Goal: Task Accomplishment & Management: Complete application form

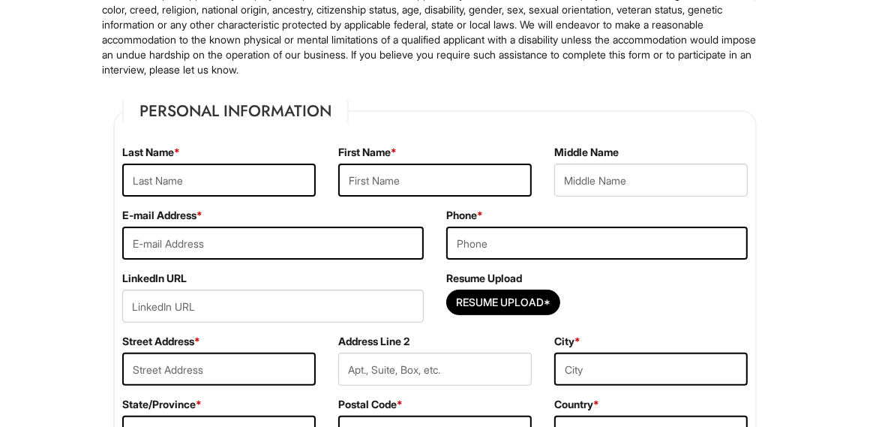
scroll to position [150, 0]
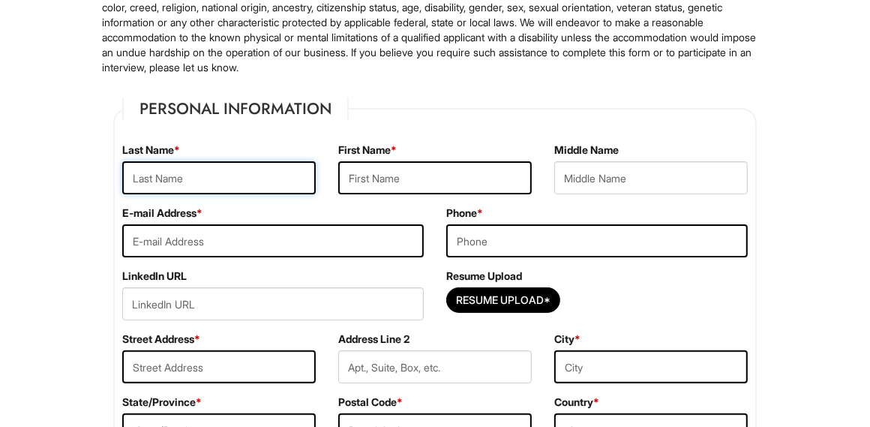
click at [185, 176] on input "text" at bounding box center [219, 177] width 194 height 33
type input "[PERSON_NAME]"
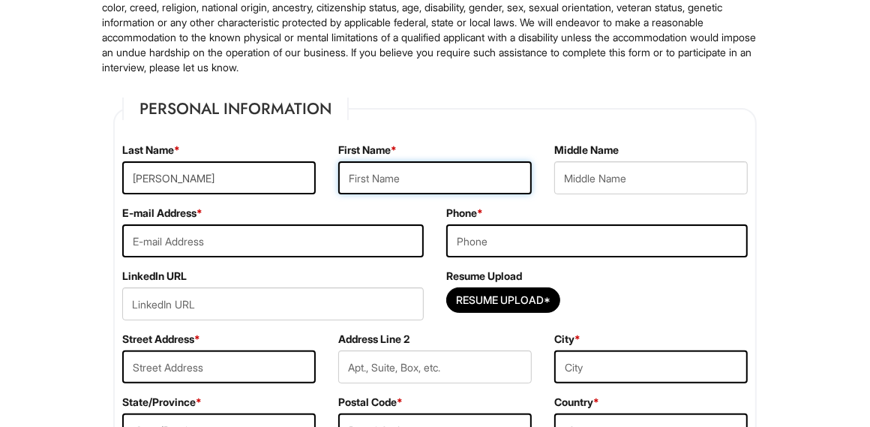
type input "[PERSON_NAME]"
type input "[EMAIL_ADDRESS][DOMAIN_NAME]"
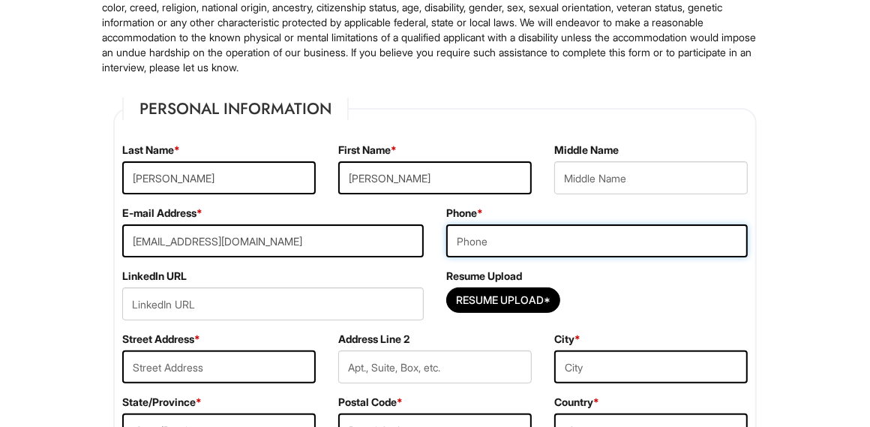
type input "5619008263"
type input "283 Brighton G"
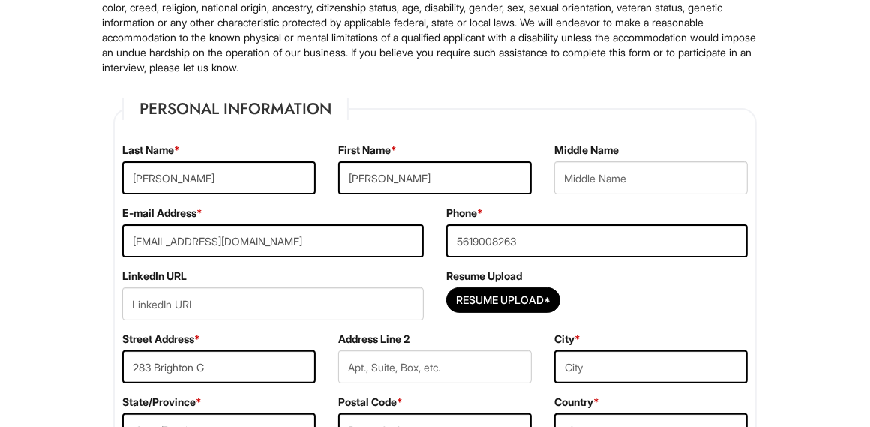
type input "[GEOGRAPHIC_DATA], [GEOGRAPHIC_DATA]"
select select "FL"
type input "33434"
select select "[GEOGRAPHIC_DATA]"
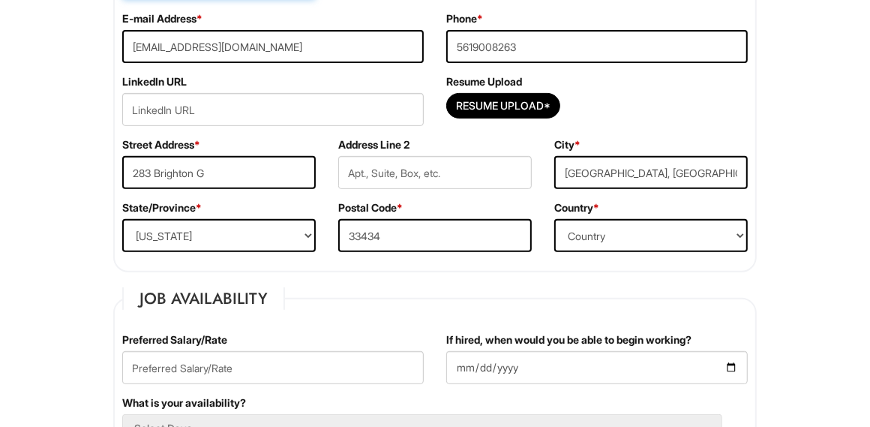
scroll to position [375, 0]
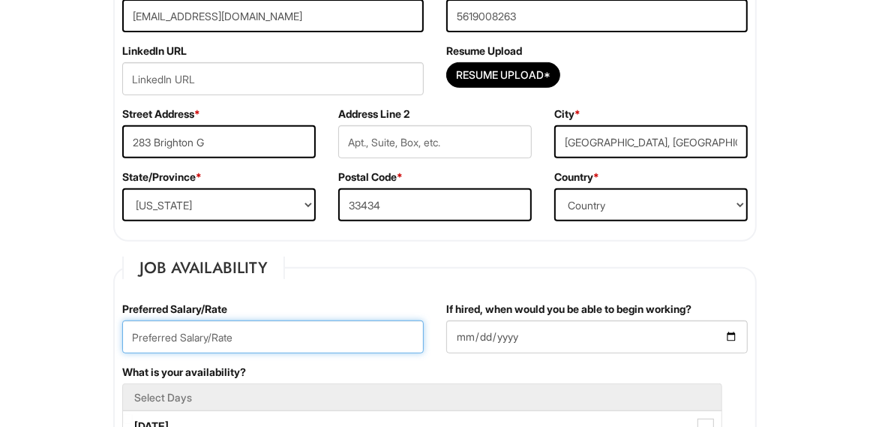
click at [239, 332] on input "text" at bounding box center [273, 336] width 302 height 33
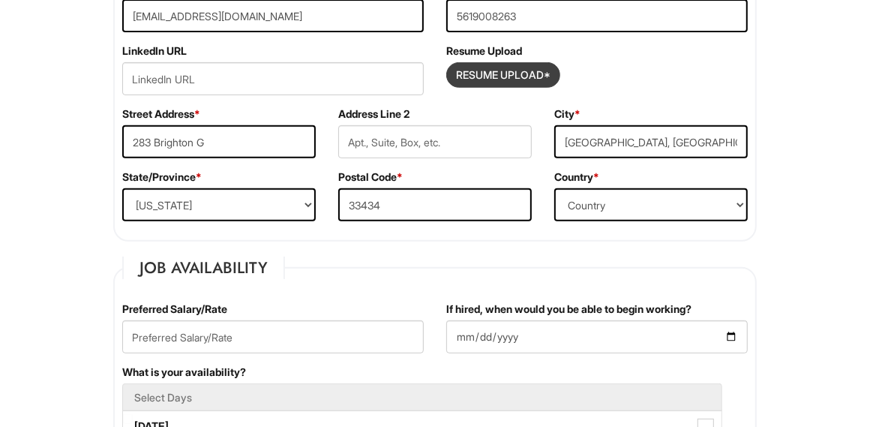
click at [500, 74] on input "Resume Upload*" at bounding box center [503, 75] width 113 height 24
type input "C:\fakepath\Santiago Resume 25'.pdf"
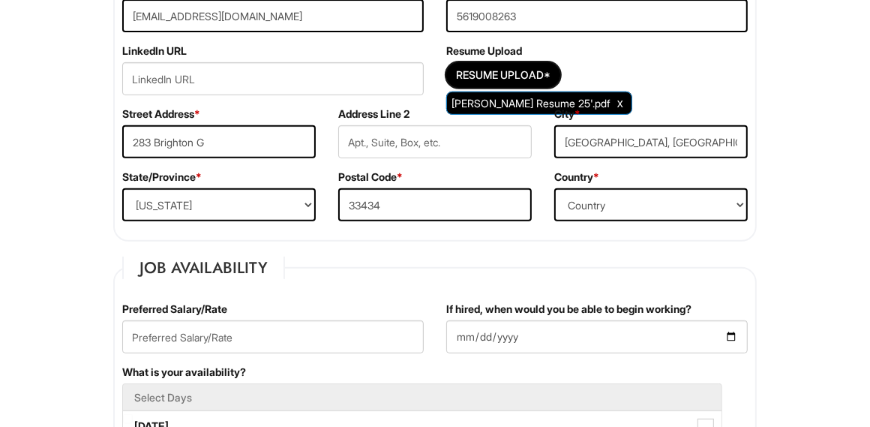
scroll to position [525, 0]
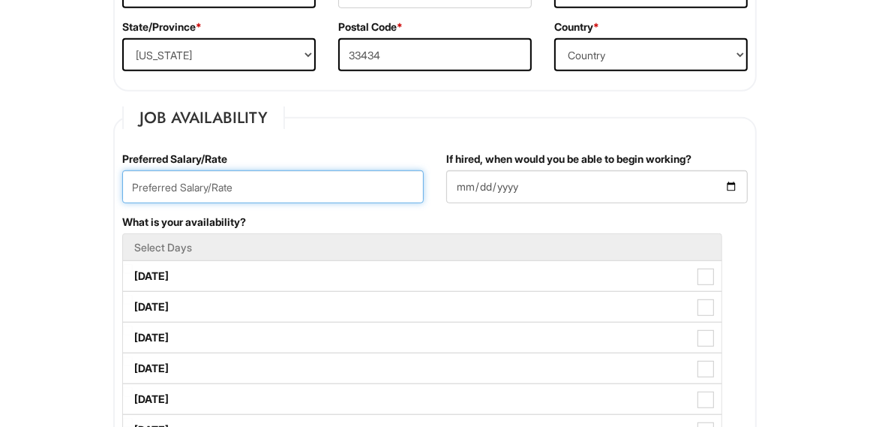
click at [195, 185] on input "text" at bounding box center [273, 186] width 302 height 33
type input "25.00"
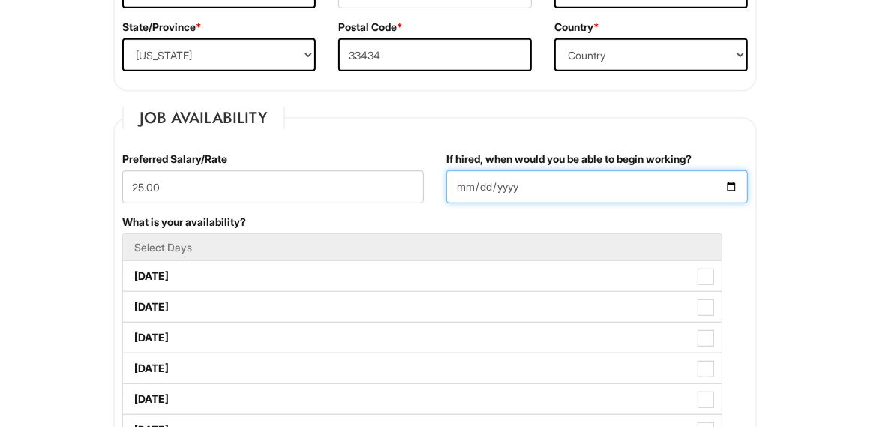
click at [560, 188] on input "If hired, when would you be able to begin working?" at bounding box center [597, 186] width 302 height 33
click at [730, 186] on input "If hired, when would you be able to begin working?" at bounding box center [597, 186] width 302 height 33
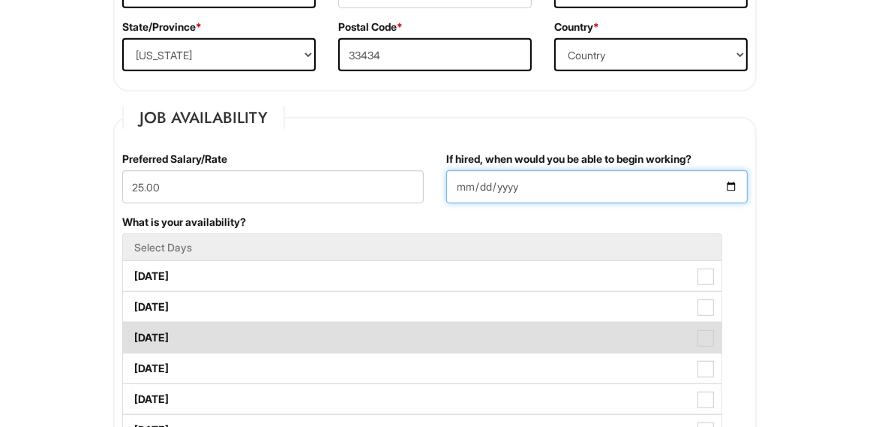
type input "2025-08-18"
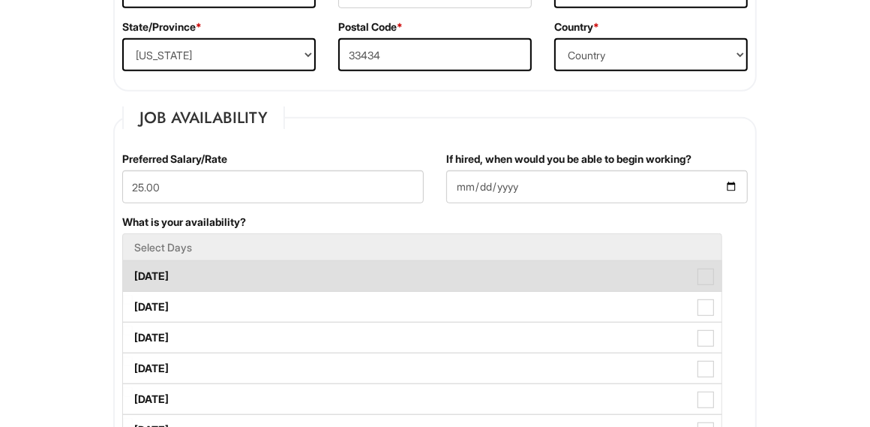
drag, startPoint x: 179, startPoint y: 279, endPoint x: 175, endPoint y: 296, distance: 17.7
click at [179, 280] on label "Monday" at bounding box center [422, 276] width 599 height 30
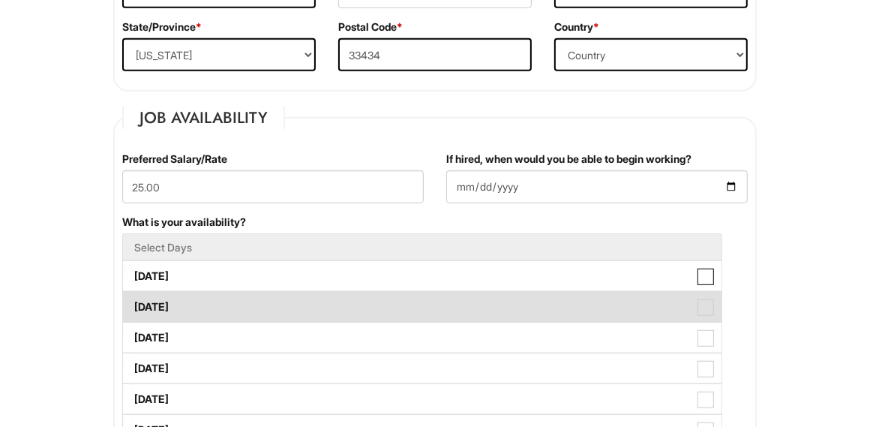
click at [133, 274] on Available_Monday "Monday" at bounding box center [128, 269] width 10 height 10
checkbox Available_Monday "true"
click at [173, 302] on label "Tuesday" at bounding box center [422, 307] width 599 height 30
click at [133, 302] on Available_Tuesday "Tuesday" at bounding box center [128, 300] width 10 height 10
checkbox Available_Tuesday "true"
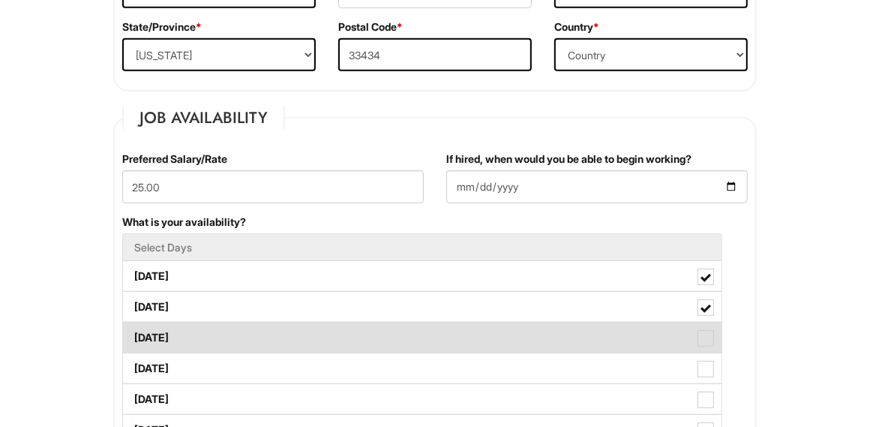
click at [170, 329] on label "Wednesday" at bounding box center [422, 338] width 599 height 30
click at [133, 329] on Available_Wednesday "Wednesday" at bounding box center [128, 331] width 10 height 10
checkbox Available_Wednesday "true"
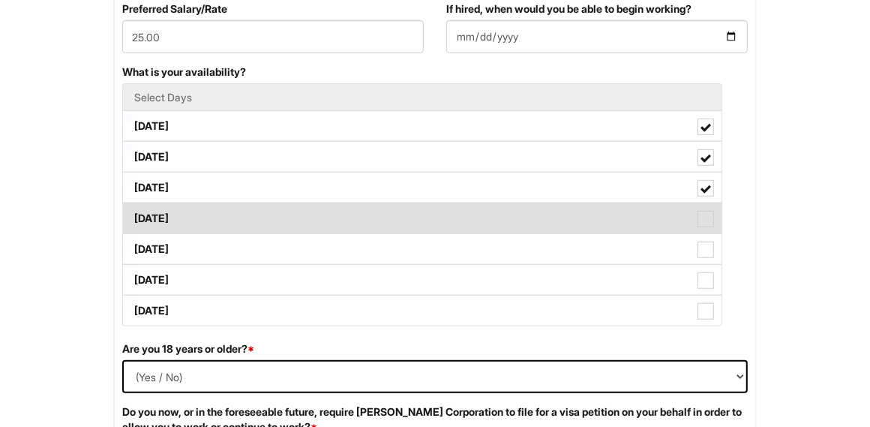
click at [198, 221] on label "Thursday" at bounding box center [422, 218] width 599 height 30
click at [133, 216] on Available_Thursday "Thursday" at bounding box center [128, 211] width 10 height 10
checkbox Available_Thursday "true"
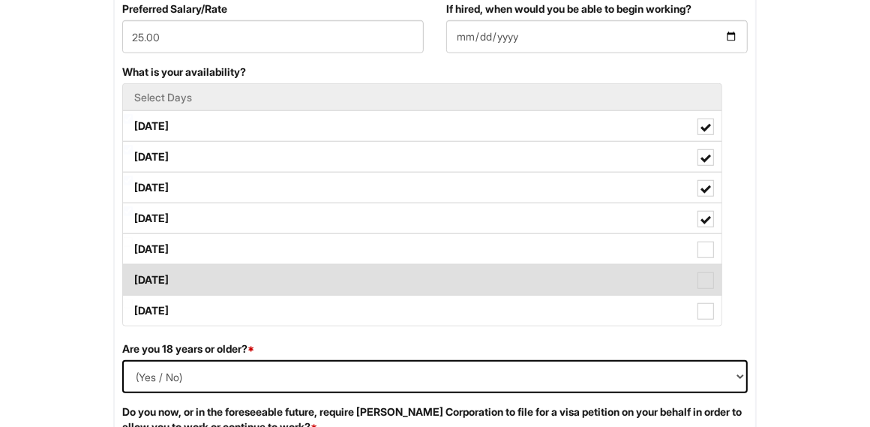
drag, startPoint x: 190, startPoint y: 241, endPoint x: 188, endPoint y: 272, distance: 31.6
click at [190, 242] on label "Friday" at bounding box center [422, 249] width 599 height 30
click at [133, 242] on Available_Friday "Friday" at bounding box center [128, 242] width 10 height 10
checkbox Available_Friday "true"
click at [187, 275] on label "Saturday" at bounding box center [422, 280] width 599 height 30
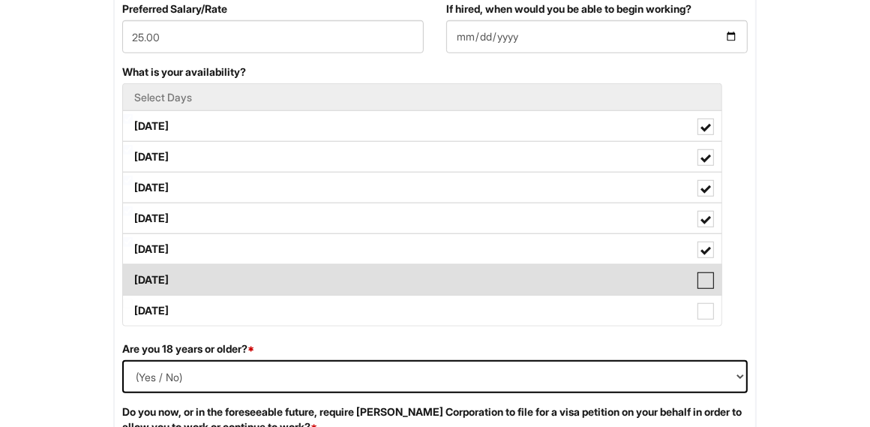
click at [133, 275] on Available_Saturday "Saturday" at bounding box center [128, 273] width 10 height 10
checkbox Available_Saturday "true"
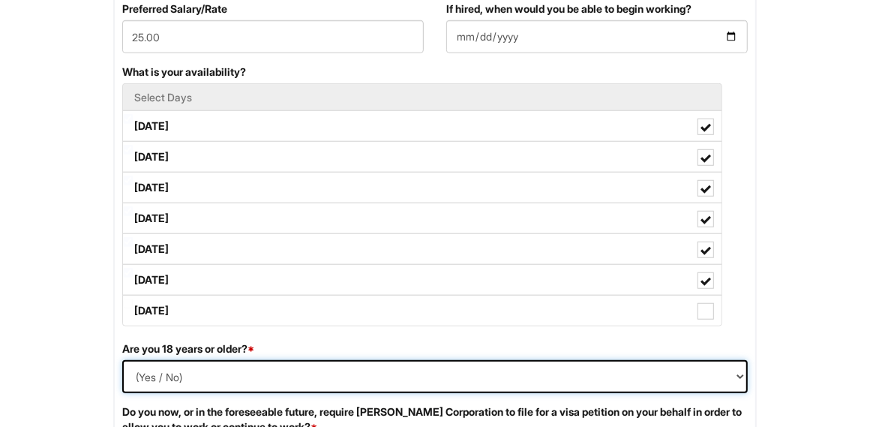
click at [242, 368] on select "(Yes / No) Yes No" at bounding box center [435, 376] width 626 height 33
select select "Yes"
click at [122, 360] on select "(Yes / No) Yes No" at bounding box center [435, 376] width 626 height 33
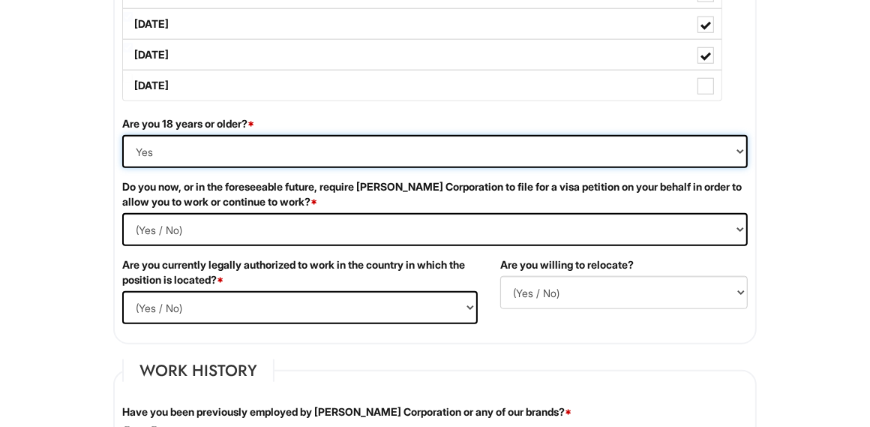
scroll to position [975, 0]
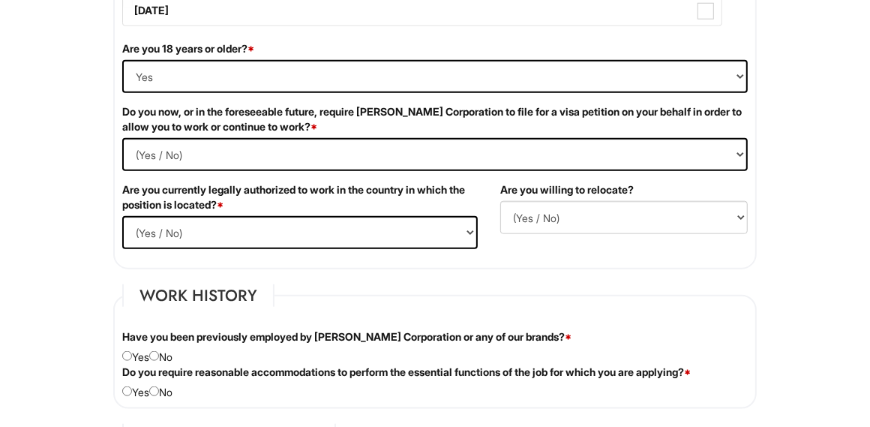
click at [329, 131] on div "Do you now, or in the foreseeable future, require Giorgio Armani Corporation to…" at bounding box center [435, 143] width 648 height 78
click at [280, 148] on Required "(Yes / No) Yes No" at bounding box center [435, 154] width 626 height 33
select Required "No"
click at [122, 138] on Required "(Yes / No) Yes No" at bounding box center [435, 154] width 626 height 33
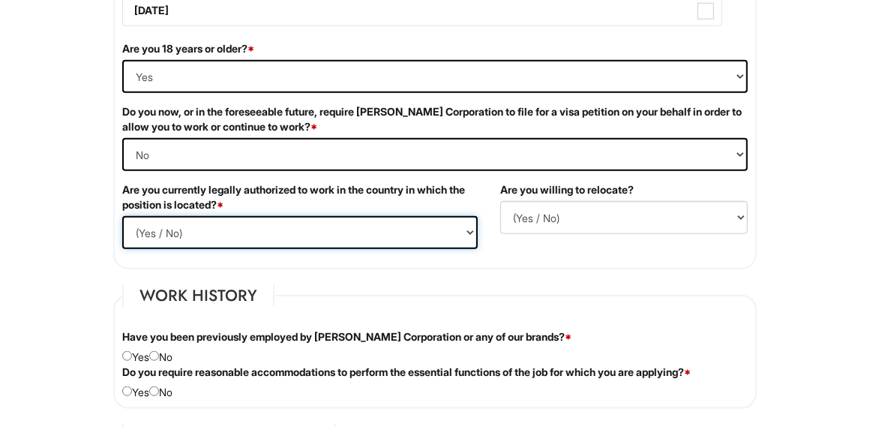
click at [229, 229] on select "(Yes / No) Yes No" at bounding box center [300, 232] width 356 height 33
select select "Yes"
click at [122, 216] on select "(Yes / No) Yes No" at bounding box center [300, 232] width 356 height 33
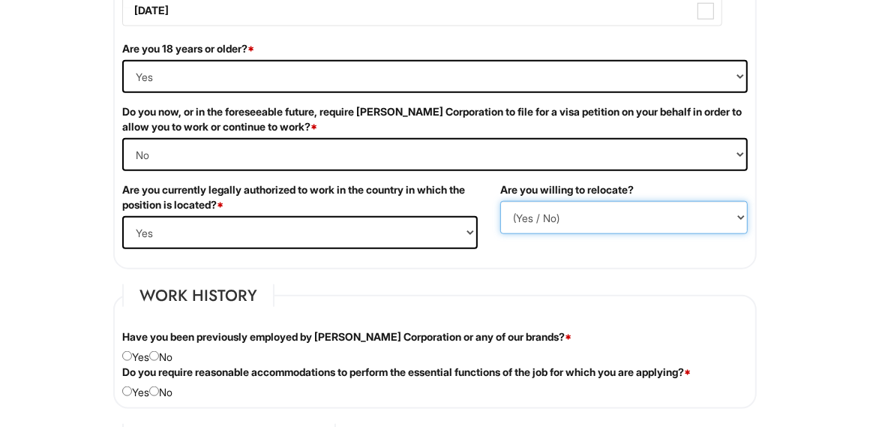
click at [601, 203] on select "(Yes / No) No Yes" at bounding box center [624, 217] width 248 height 33
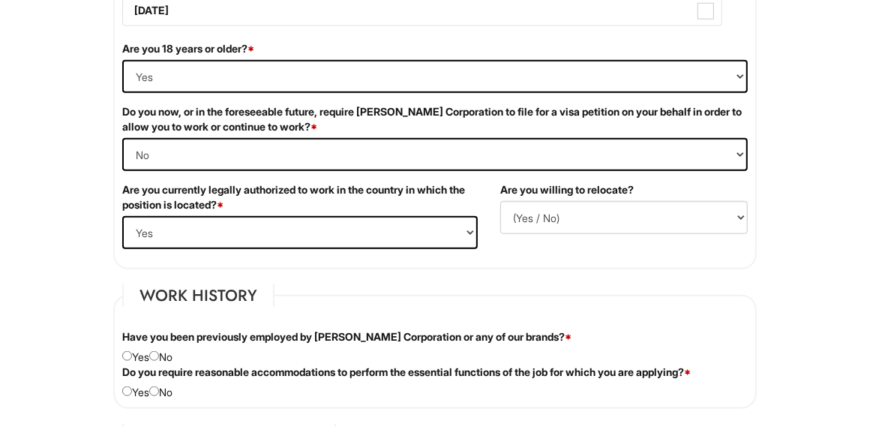
click at [666, 173] on div "Do you now, or in the foreseeable future, require Giorgio Armani Corporation to…" at bounding box center [435, 143] width 648 height 78
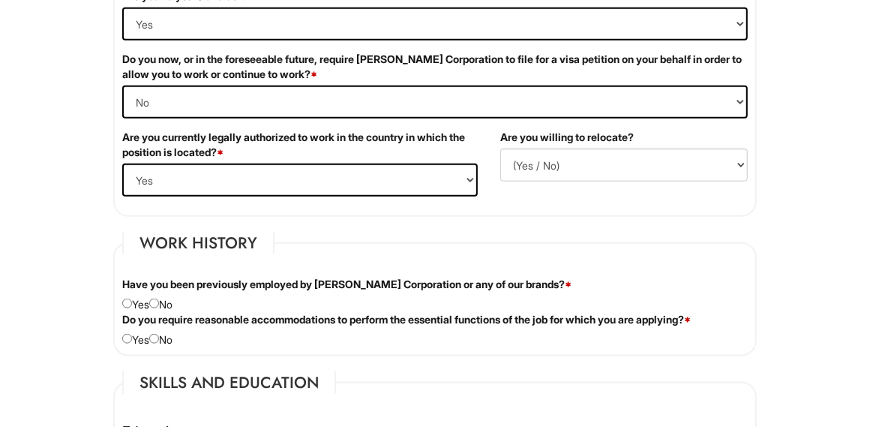
scroll to position [1050, 0]
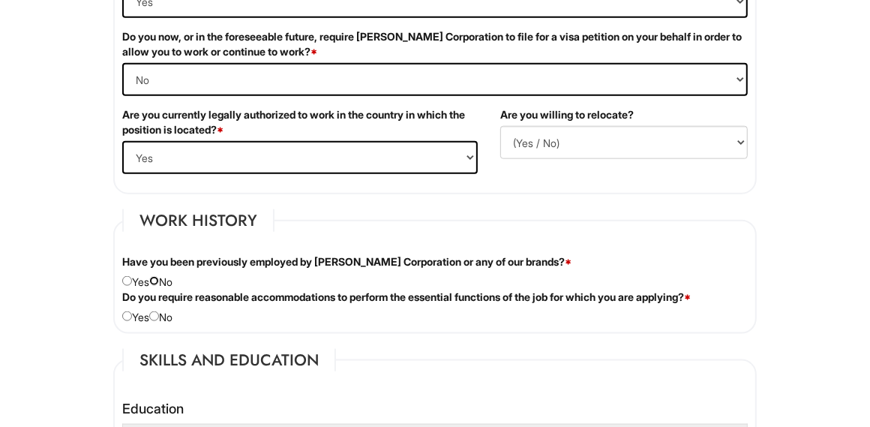
click at [159, 276] on input "radio" at bounding box center [154, 281] width 10 height 10
radio input "true"
click at [159, 312] on input "radio" at bounding box center [154, 316] width 10 height 10
radio input "true"
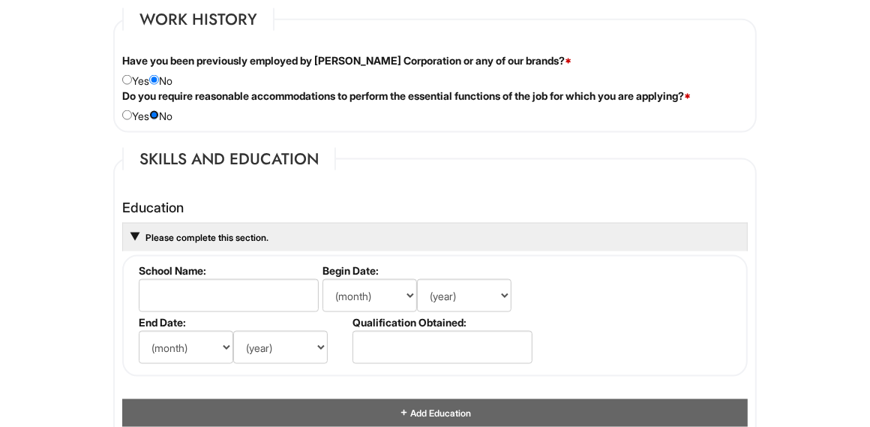
scroll to position [1275, 0]
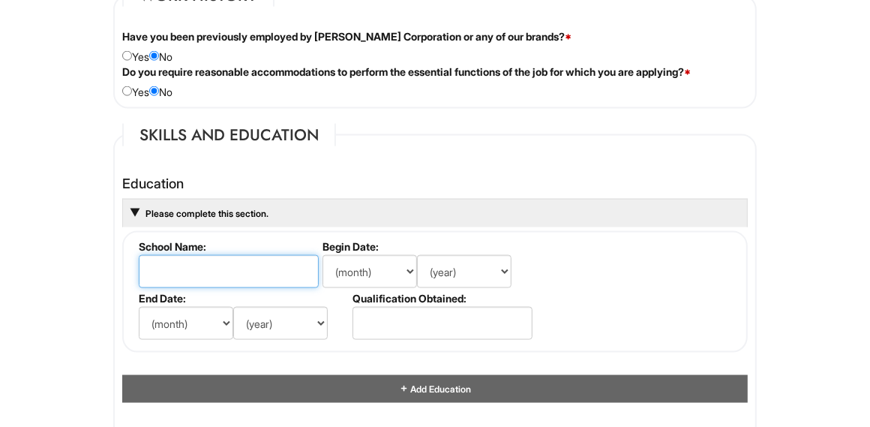
click at [161, 262] on input "text" at bounding box center [229, 271] width 180 height 33
type input "School of Visual Arts"
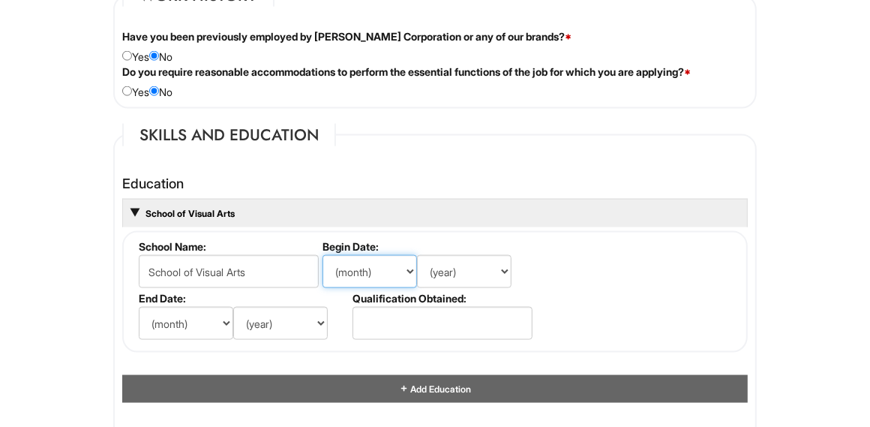
click at [387, 266] on select "(month) Jan Feb Mar Apr May Jun Jul Aug Sep Oct Nov Dec" at bounding box center [370, 271] width 95 height 33
select select "9"
click at [323, 255] on select "(month) Jan Feb Mar Apr May Jun Jul Aug Sep Oct Nov Dec" at bounding box center [370, 271] width 95 height 33
click at [466, 261] on select "(year) 2029 2028 2027 2026 2025 2024 2023 2022 2021 2020 2019 2018 2017 2016 20…" at bounding box center [464, 271] width 95 height 33
select select "1998"
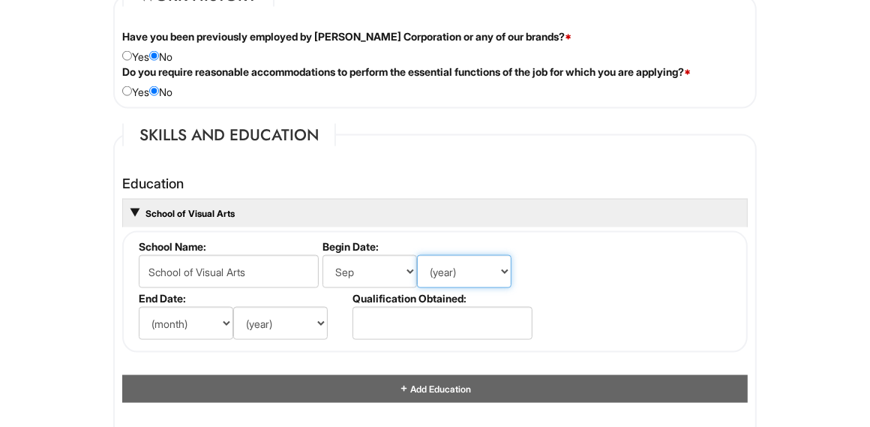
click at [417, 255] on select "(year) 2029 2028 2027 2026 2025 2024 2023 2022 2021 2020 2019 2018 2017 2016 20…" at bounding box center [464, 271] width 95 height 33
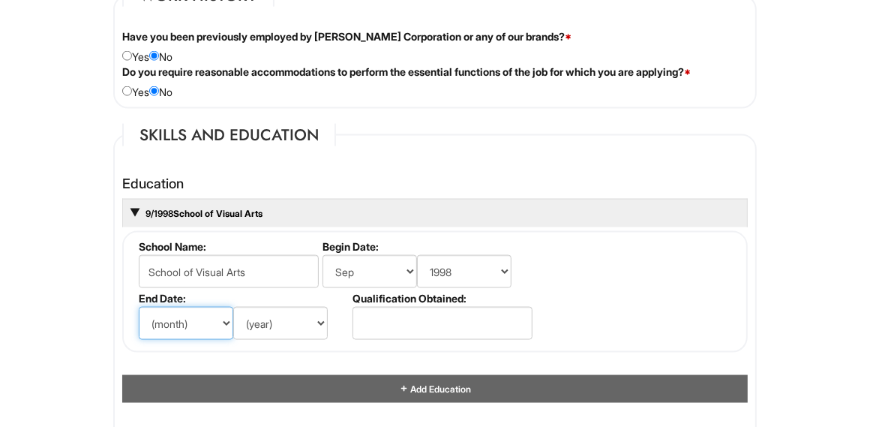
click at [196, 320] on select "(month) Jan Feb Mar Apr May Jun Jul Aug Sep Oct Nov Dec" at bounding box center [186, 323] width 95 height 33
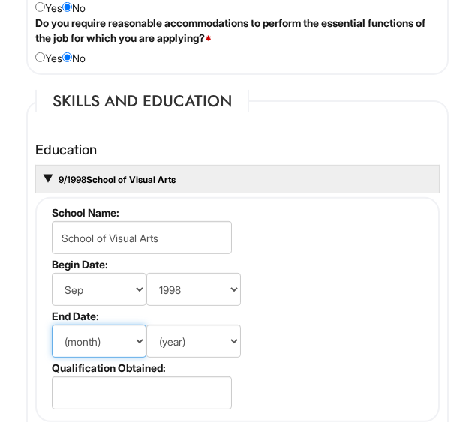
scroll to position [2066, 0]
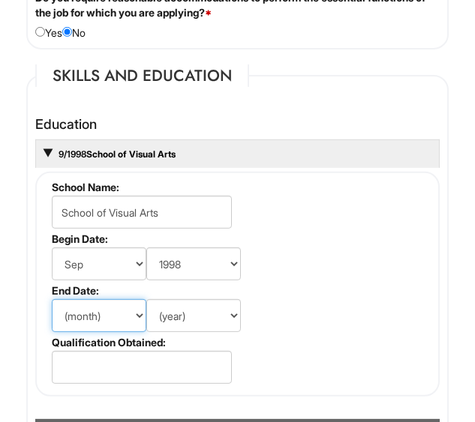
click at [118, 331] on select "(month) Jan Feb Mar Apr May Jun Jul Aug Sep Oct Nov Dec" at bounding box center [99, 315] width 95 height 33
select select "6"
click at [52, 308] on select "(month) Jan Feb Mar Apr May Jun Jul Aug Sep Oct Nov Dec" at bounding box center [99, 315] width 95 height 33
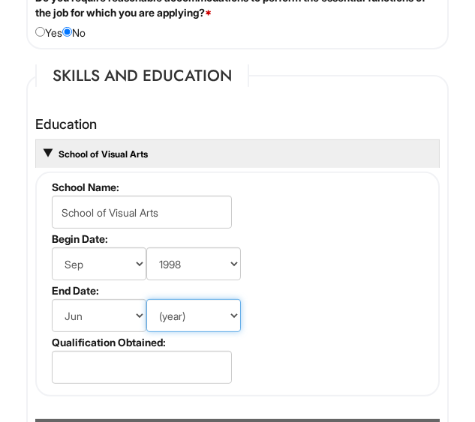
click at [212, 323] on select "(year) 2029 2028 2027 2026 2025 2024 2023 2022 2021 2020 2019 2018 2017 2016 20…" at bounding box center [193, 315] width 95 height 33
select select "2001"
click at [146, 308] on select "(year) 2029 2028 2027 2026 2025 2024 2023 2022 2021 2020 2019 2018 2017 2016 20…" at bounding box center [193, 315] width 95 height 33
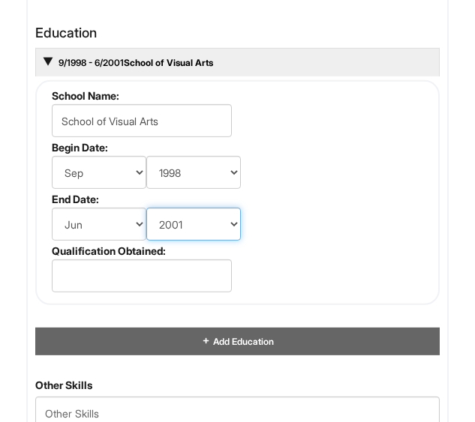
scroll to position [2216, 0]
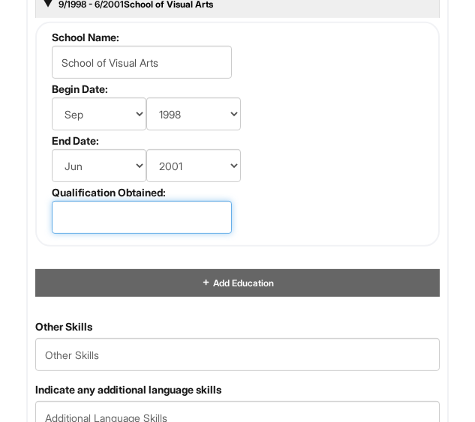
click at [114, 227] on input "text" at bounding box center [142, 217] width 180 height 33
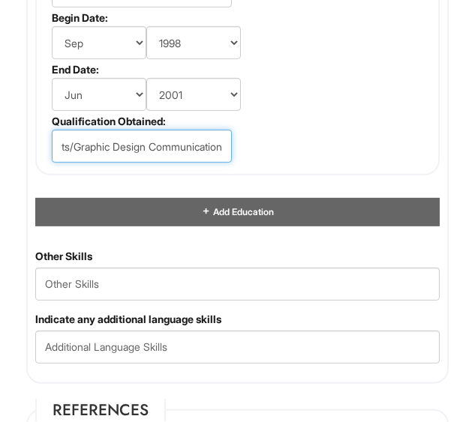
scroll to position [2366, 0]
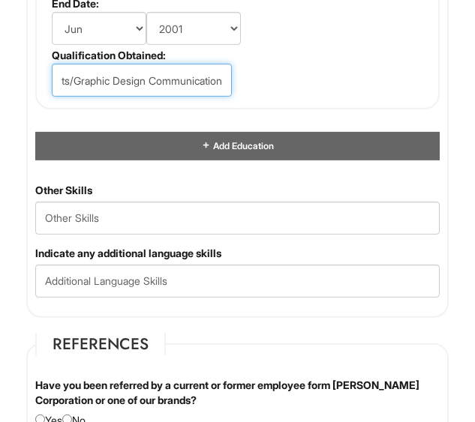
type input "Bachelor of Fine Arts/Graphic Design Communication"
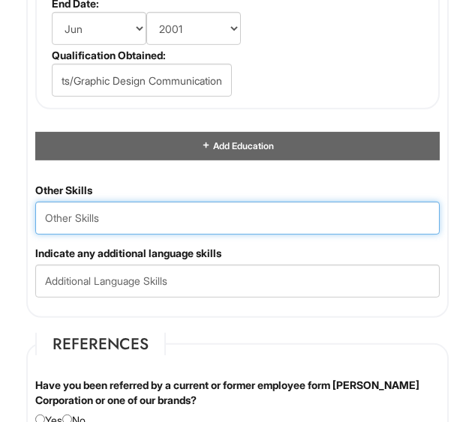
scroll to position [0, 0]
click at [118, 219] on Skills "text" at bounding box center [237, 218] width 404 height 33
click at [64, 230] on Skills "Merhcant Marine, Visual Display, Merchandiser" at bounding box center [237, 218] width 404 height 33
click at [290, 230] on Skills "Merchant Marine, Visual Display, Merchandiser" at bounding box center [237, 218] width 404 height 33
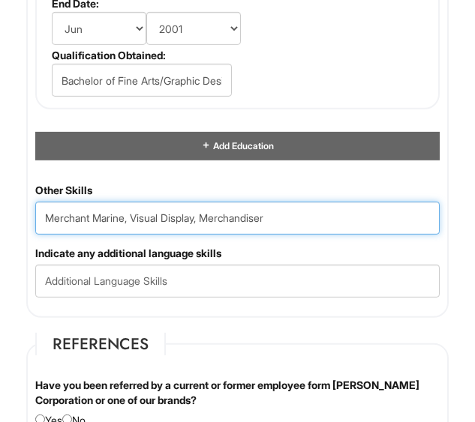
type Skills "Merchant Marine, Visual Display, Merchandiser"
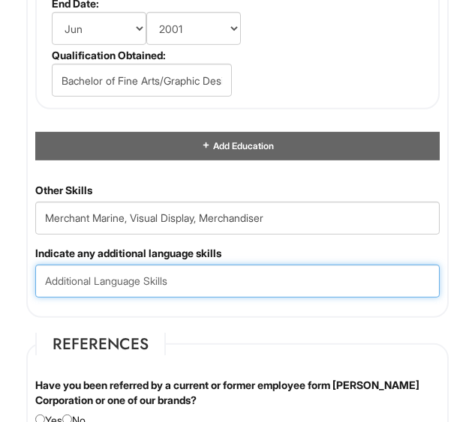
click at [224, 284] on input "text" at bounding box center [237, 281] width 404 height 33
type input "S"
click at [56, 298] on input "Enlglish Spanish" at bounding box center [237, 281] width 404 height 33
click at [58, 292] on input "Enlglish Spanish" at bounding box center [237, 281] width 404 height 33
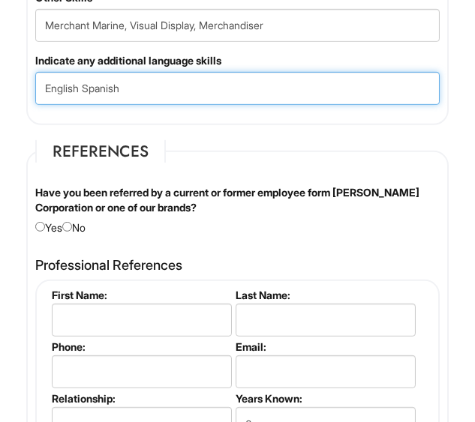
scroll to position [2592, 0]
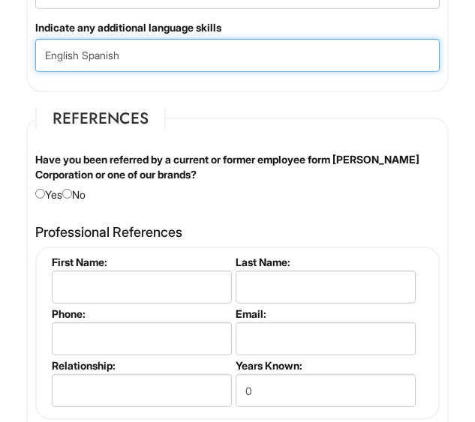
type input "English Spanish"
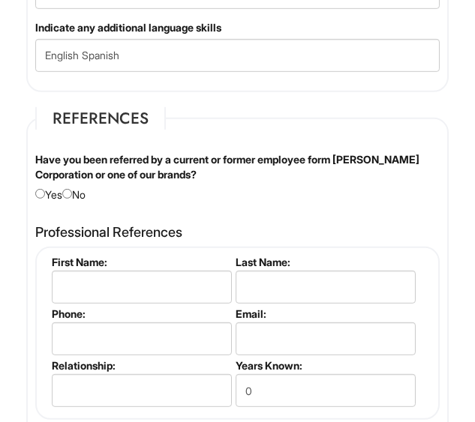
click at [83, 203] on div "Have you been referred by a current or former employee form Giorgio Armani Corp…" at bounding box center [237, 177] width 427 height 50
click at [38, 199] on input "radio" at bounding box center [40, 194] width 10 height 10
radio input "true"
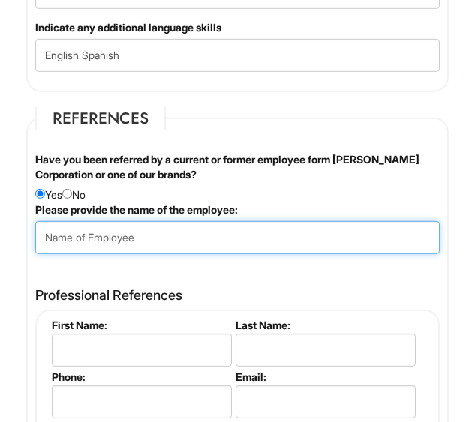
click at [103, 253] on input "text" at bounding box center [237, 237] width 404 height 33
type input "Lizetter Torres"
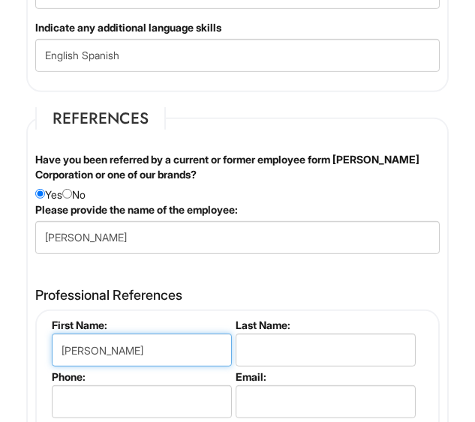
type input "Lizette"
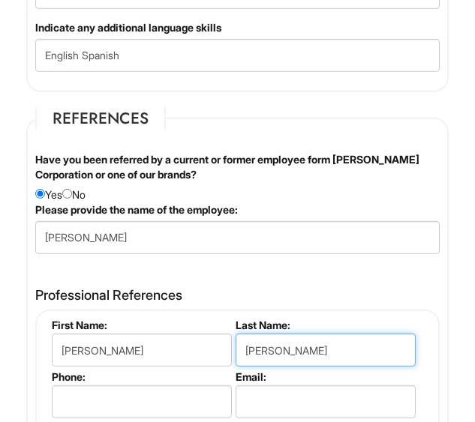
type input "Torres"
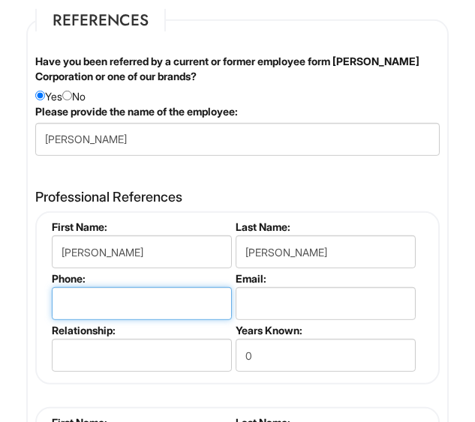
scroll to position [2822, 0]
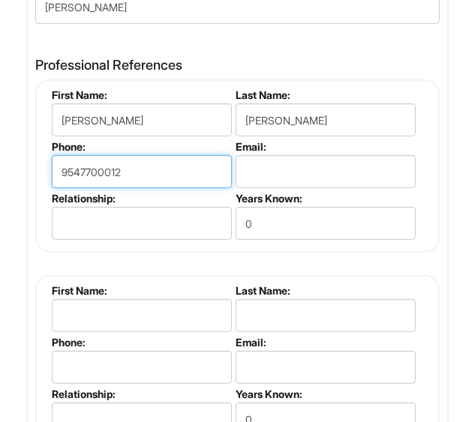
type input "9547700012"
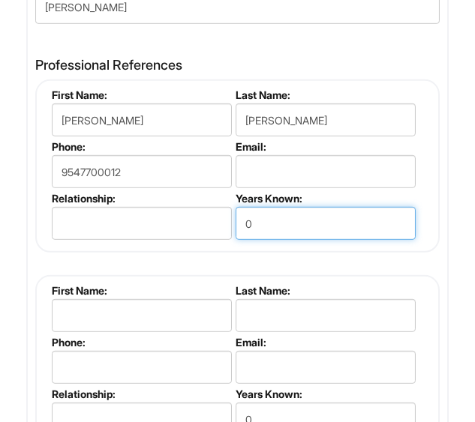
drag, startPoint x: 278, startPoint y: 233, endPoint x: 220, endPoint y: 229, distance: 57.9
click at [220, 89] on ul "First Name: Lizette Last Name: Torres Phone: 9547700012 Email: Relationship: Ye…" at bounding box center [239, 89] width 383 height 0
type input "1"
type input "2"
type input "20+"
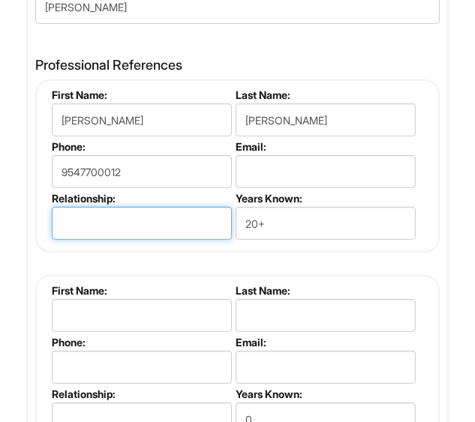
click at [230, 227] on input "text" at bounding box center [142, 223] width 180 height 33
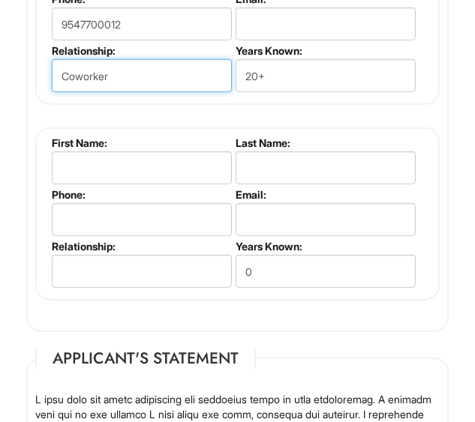
scroll to position [2972, 0]
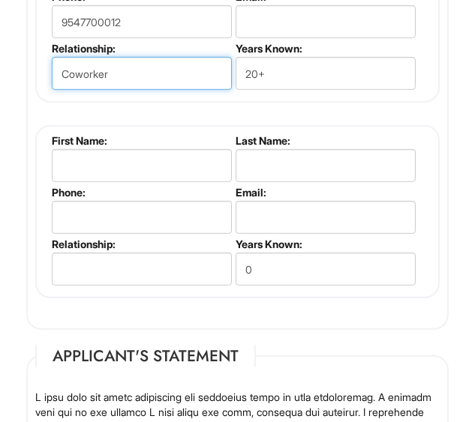
type input "Coworker"
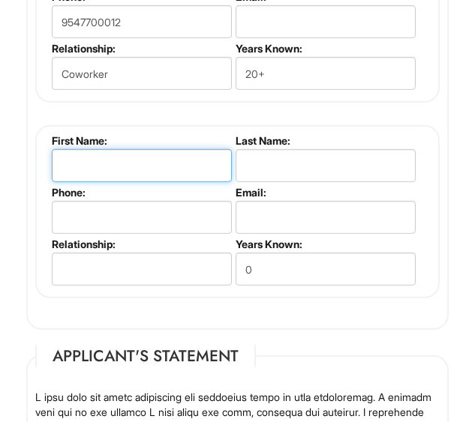
click at [164, 170] on input "text" at bounding box center [142, 165] width 180 height 33
type input "Carmen"
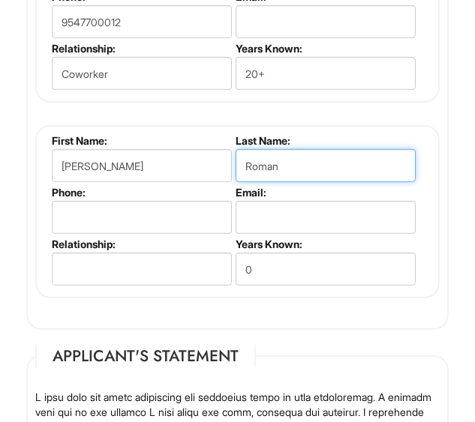
type input "Roman"
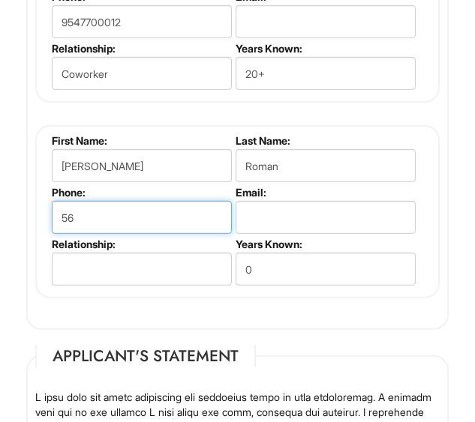
type input "5"
type input "8458001166"
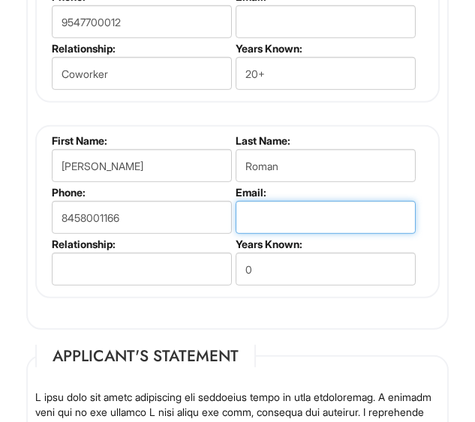
click at [270, 221] on input "email" at bounding box center [326, 217] width 180 height 33
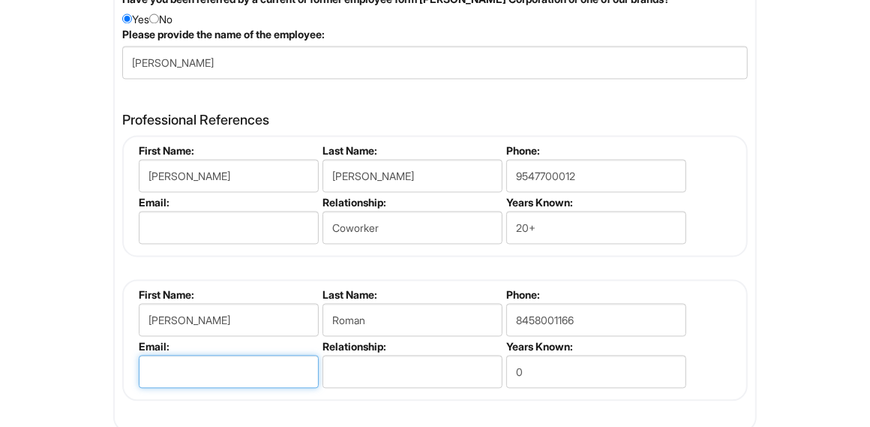
scroll to position [1868, 0]
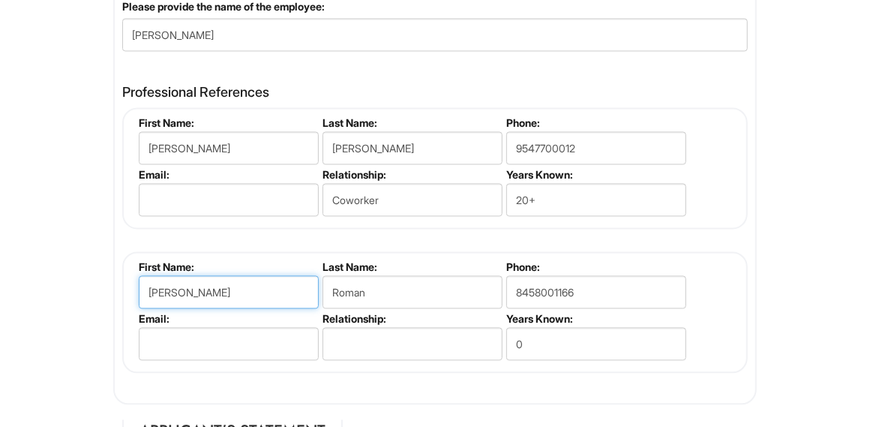
drag, startPoint x: 194, startPoint y: 293, endPoint x: 131, endPoint y: 294, distance: 63.0
click at [131, 294] on fieldset "First Name: Carmen Last Name: Roman Phone: 8458001166 Email: Relationship: Year…" at bounding box center [435, 312] width 626 height 122
type input "Steven"
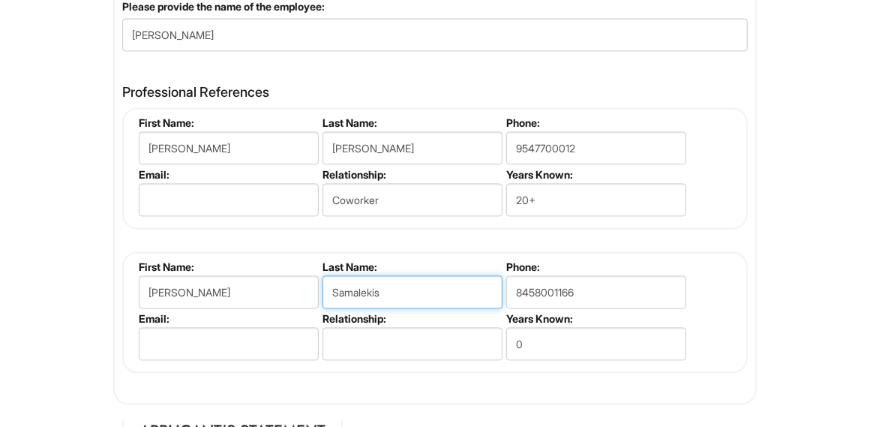
type input "Samalekis"
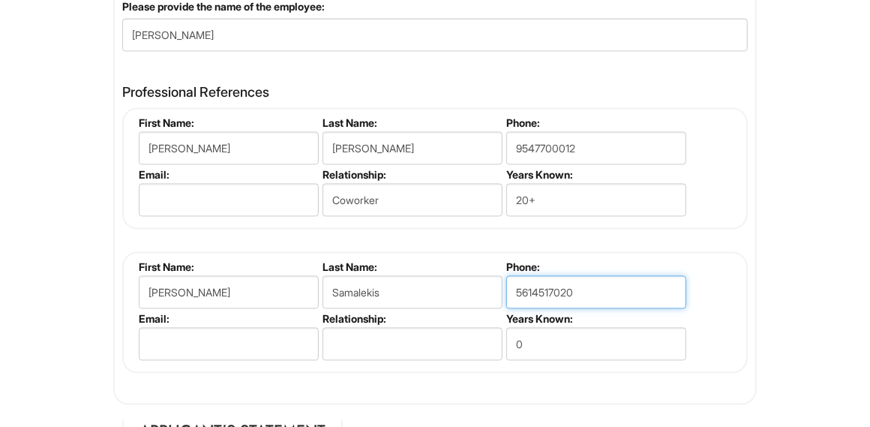
type input "5614517020"
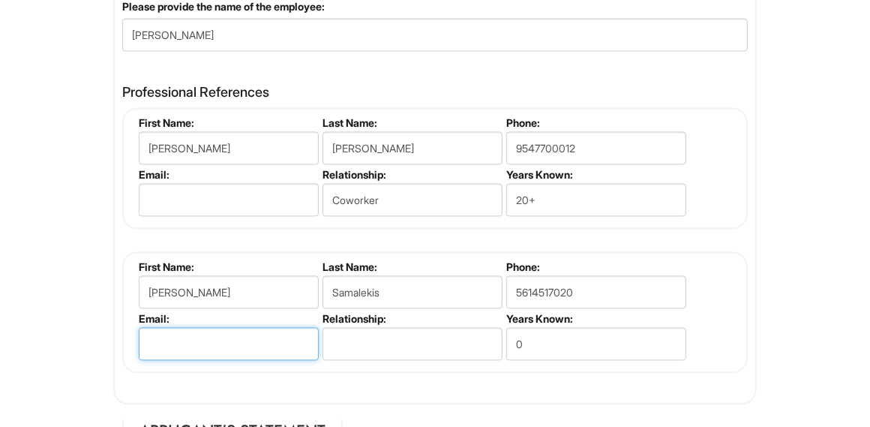
click at [209, 337] on input "email" at bounding box center [229, 343] width 180 height 33
type input "steveftlnyc@gmail.com"
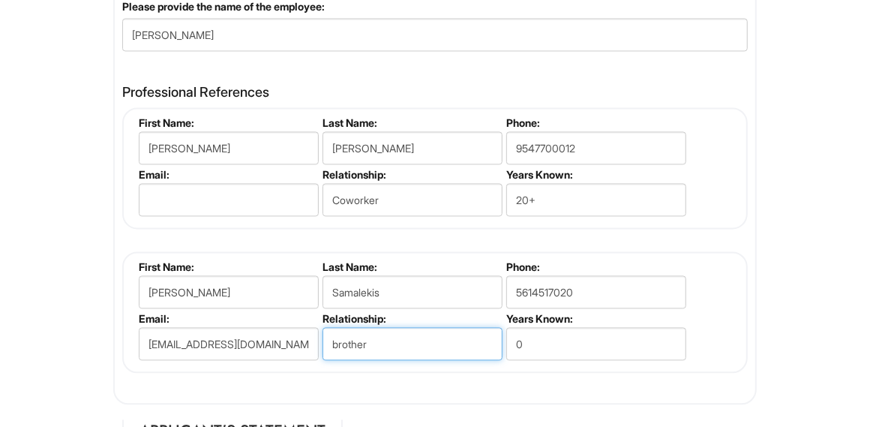
type input "brother"
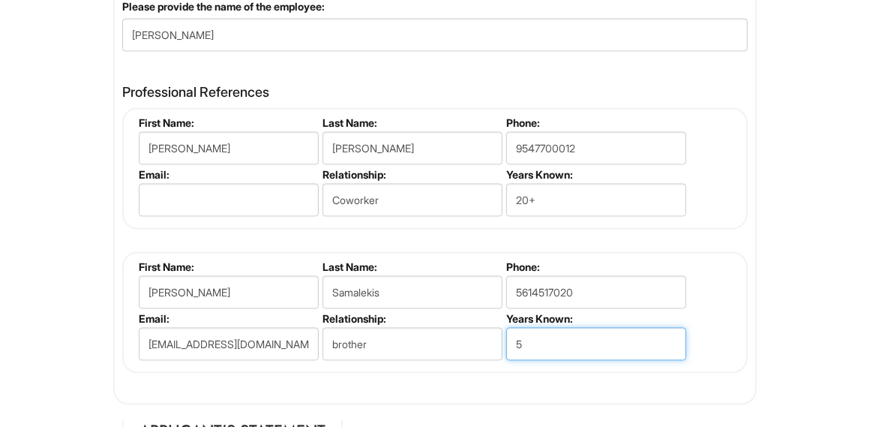
type input "53"
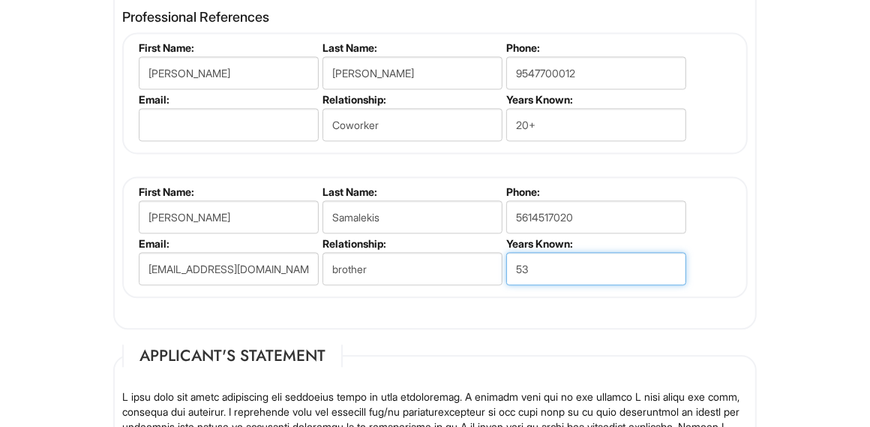
drag, startPoint x: 533, startPoint y: 258, endPoint x: 468, endPoint y: 261, distance: 65.3
click at [468, 185] on ul "First Name: Steven Last Name: Samalekis Phone: 5614517020 Email: steveftlnyc@gm…" at bounding box center [437, 185] width 604 height 0
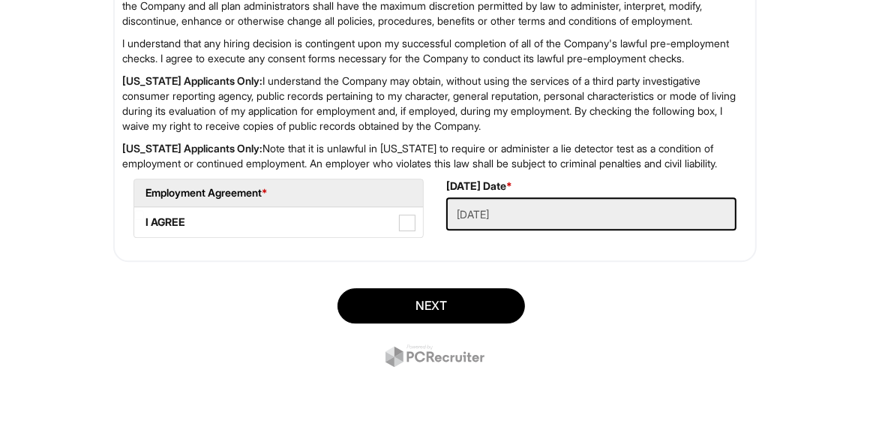
scroll to position [2618, 0]
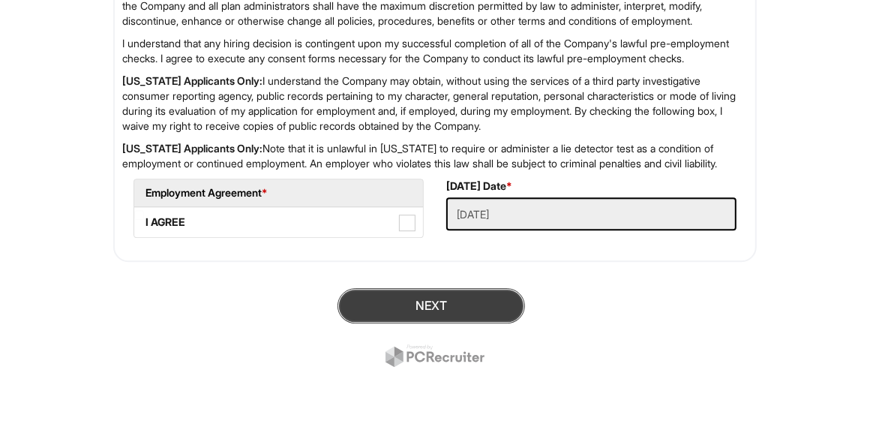
click at [453, 301] on button "Next" at bounding box center [432, 305] width 188 height 35
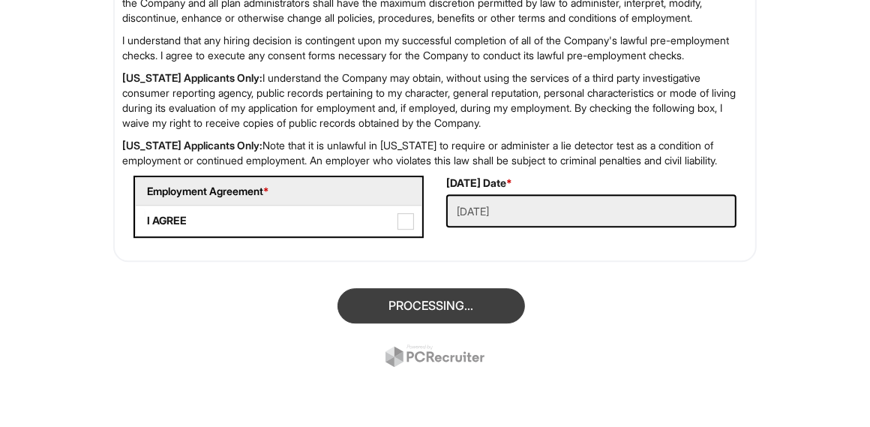
scroll to position [91, 0]
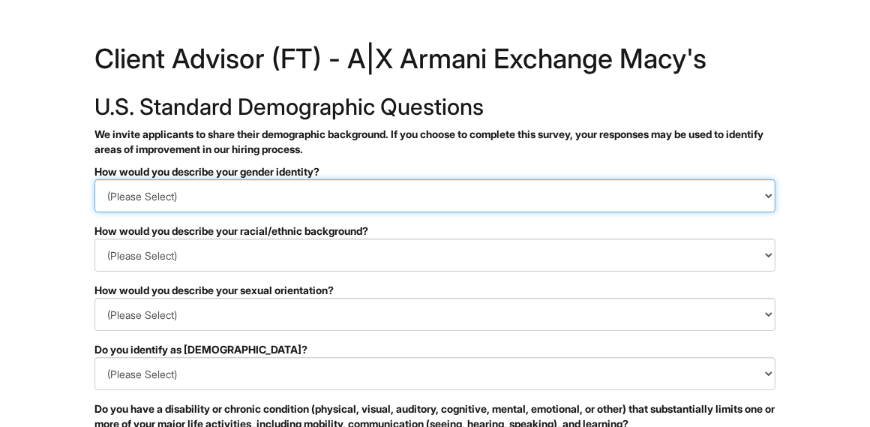
click at [383, 198] on select "(Please Select) Man Woman Non-binary I prefer to self-describe I don't wish to …" at bounding box center [435, 195] width 681 height 33
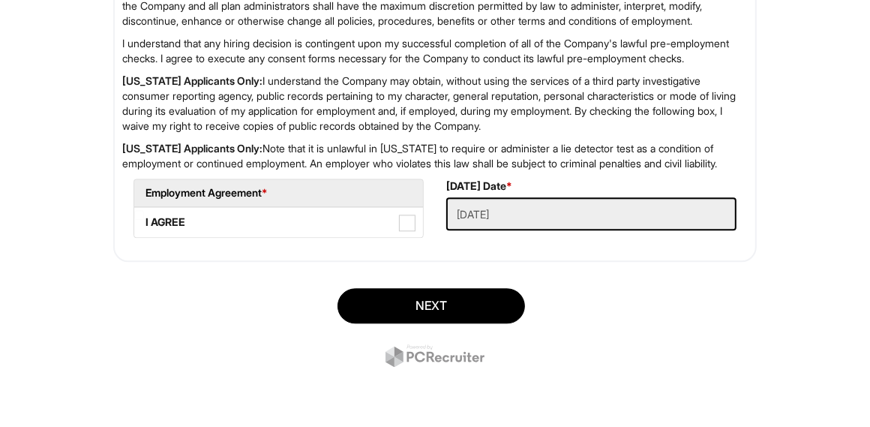
scroll to position [2138, 0]
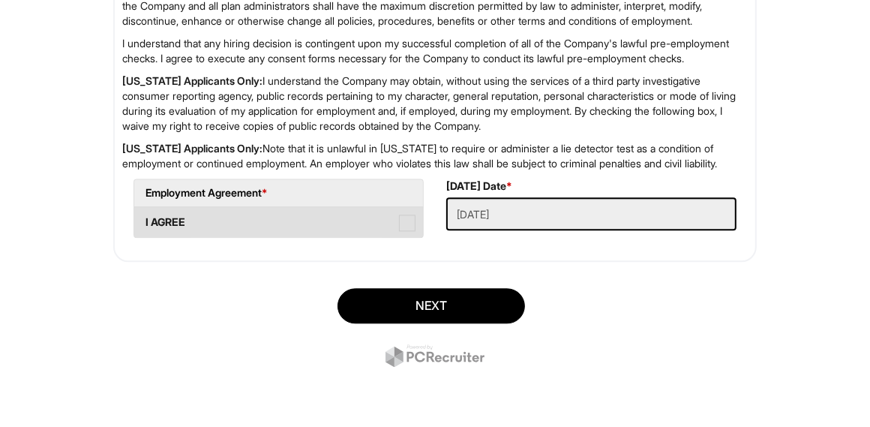
click at [416, 216] on span at bounding box center [407, 223] width 17 height 17
click at [144, 216] on AGREE "I AGREE" at bounding box center [139, 215] width 10 height 10
checkbox AGREE "true"
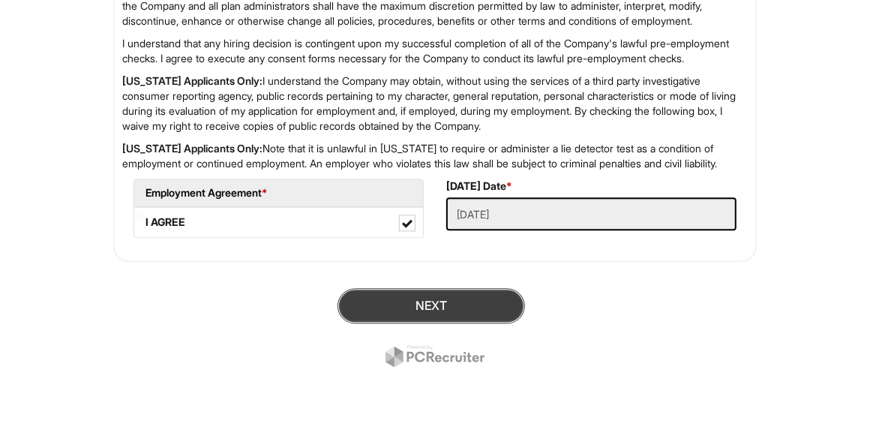
click at [452, 302] on button "Next" at bounding box center [432, 305] width 188 height 35
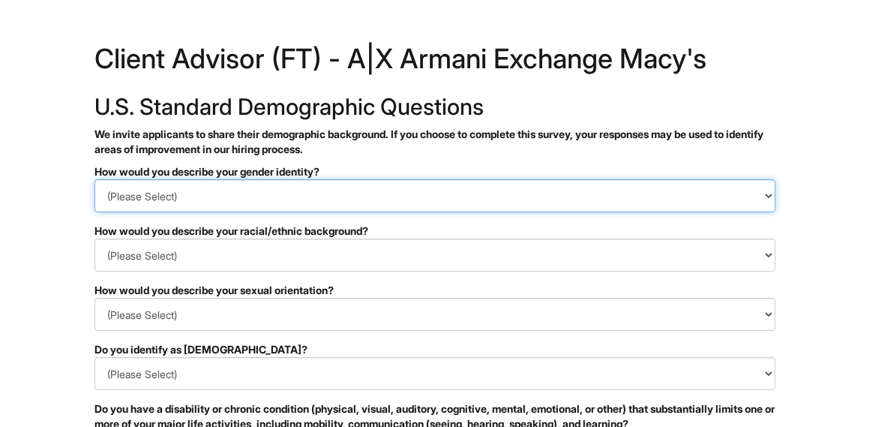
click at [377, 197] on select "(Please Select) Man Woman Non-binary I prefer to self-describe I don't wish to …" at bounding box center [435, 195] width 681 height 33
select select "Man"
click at [95, 179] on select "(Please Select) Man Woman Non-binary I prefer to self-describe I don't wish to …" at bounding box center [435, 195] width 681 height 33
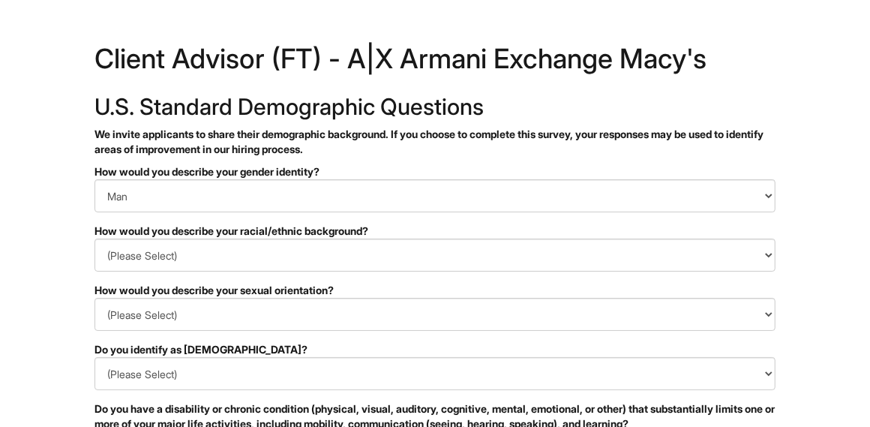
click at [287, 236] on div "How would you describe your racial/ethnic background?" at bounding box center [435, 231] width 681 height 15
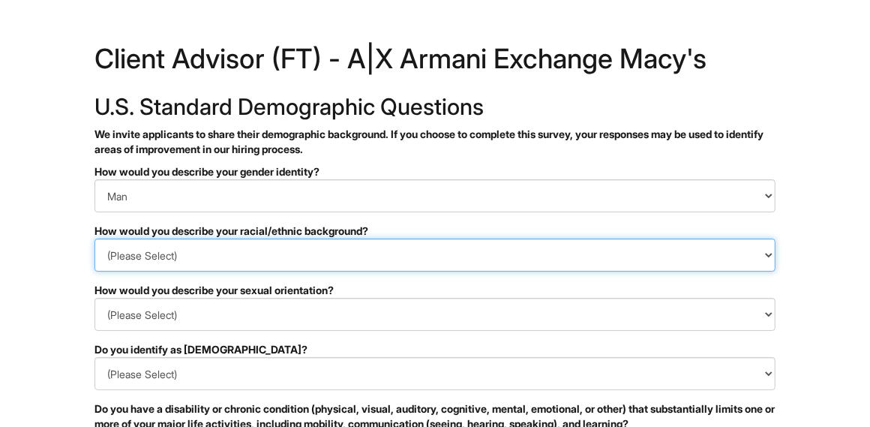
click at [287, 251] on select "(Please Select) Black or of African descent East Asian Hispanic, Latinx or of S…" at bounding box center [435, 255] width 681 height 33
select select "Hispanic, Latinx or of Spanish Origin"
click at [95, 239] on select "(Please Select) Black or of African descent East Asian Hispanic, Latinx or of S…" at bounding box center [435, 255] width 681 height 33
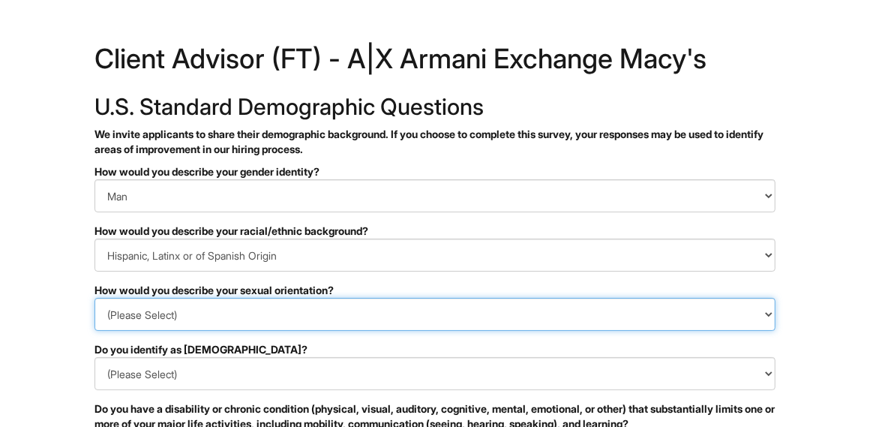
click at [268, 317] on select "(Please Select) Asexual Bisexual and/or pansexual Gay Heterosexual Lesbian Quee…" at bounding box center [435, 314] width 681 height 33
select select "I don't wish to answer"
click at [95, 298] on select "(Please Select) Asexual Bisexual and/or pansexual Gay Heterosexual Lesbian Quee…" at bounding box center [435, 314] width 681 height 33
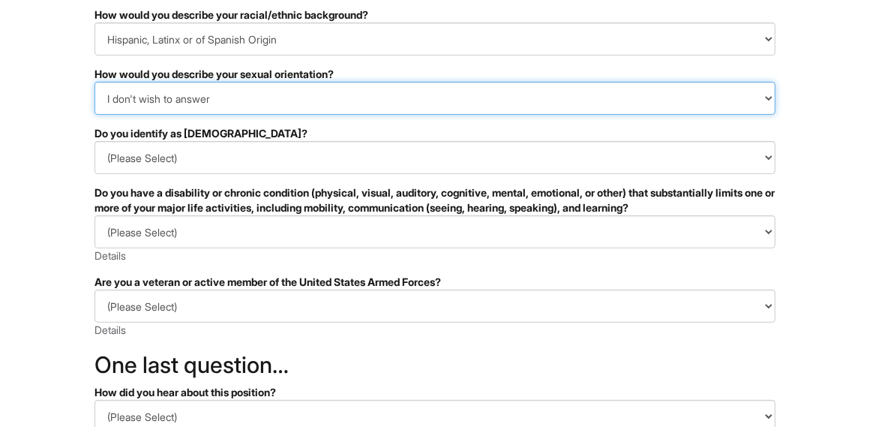
scroll to position [225, 0]
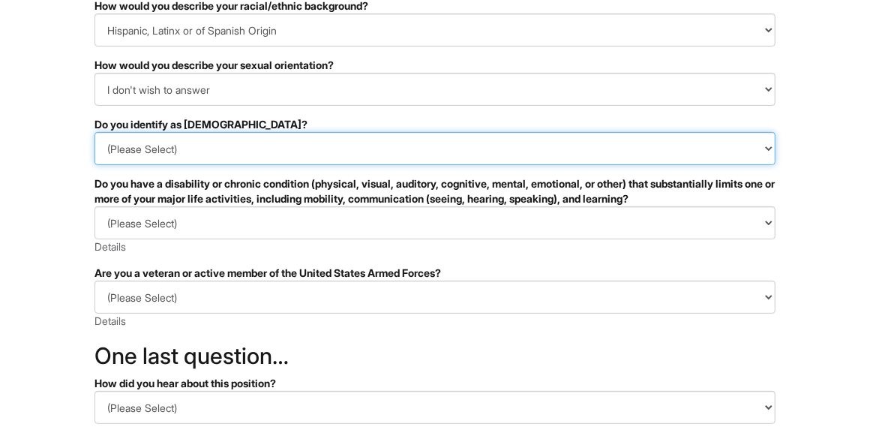
click at [233, 148] on select "(Please Select) Yes No I prefer to self-describe I don't wish to answer" at bounding box center [435, 148] width 681 height 33
select select "No"
click at [95, 132] on select "(Please Select) Yes No I prefer to self-describe I don't wish to answer" at bounding box center [435, 148] width 681 height 33
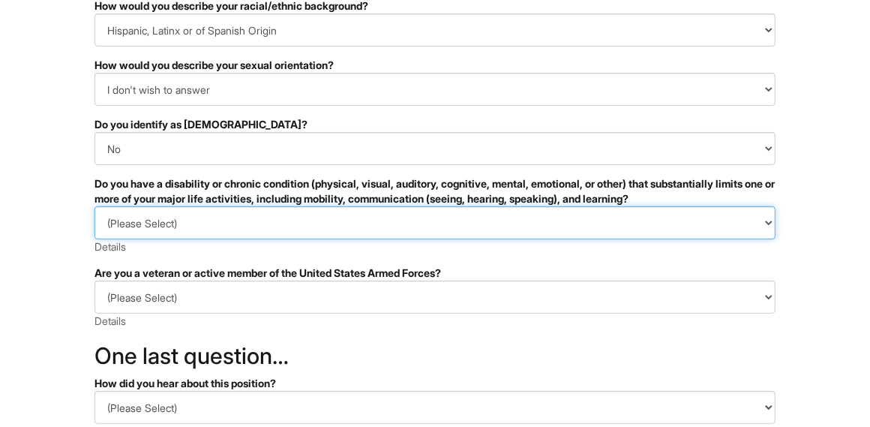
click at [254, 221] on select "(Please Select) YES, I HAVE A DISABILITY (or previously had a disability) NO, I…" at bounding box center [435, 222] width 681 height 33
select select "NO, I DON'T HAVE A DISABILITY"
click at [95, 206] on select "(Please Select) YES, I HAVE A DISABILITY (or previously had a disability) NO, I…" at bounding box center [435, 222] width 681 height 33
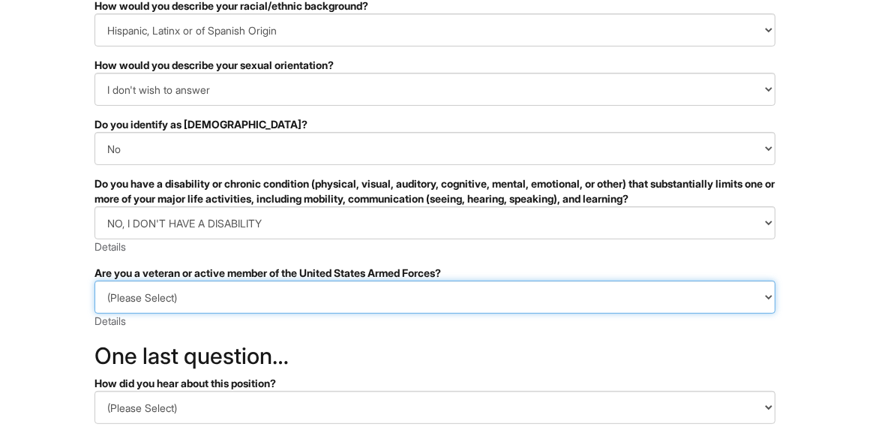
click at [251, 297] on select "(Please Select) I IDENTIFY AS ONE OR MORE OF THE CLASSIFICATIONS OF PROTECTED V…" at bounding box center [435, 297] width 681 height 33
select select "I IDENTIFY AS ONE OR MORE OF THE CLASSIFICATIONS OF PROTECTED VETERANS LISTED"
click at [95, 281] on select "(Please Select) I IDENTIFY AS ONE OR MORE OF THE CLASSIFICATIONS OF PROTECTED V…" at bounding box center [435, 297] width 681 height 33
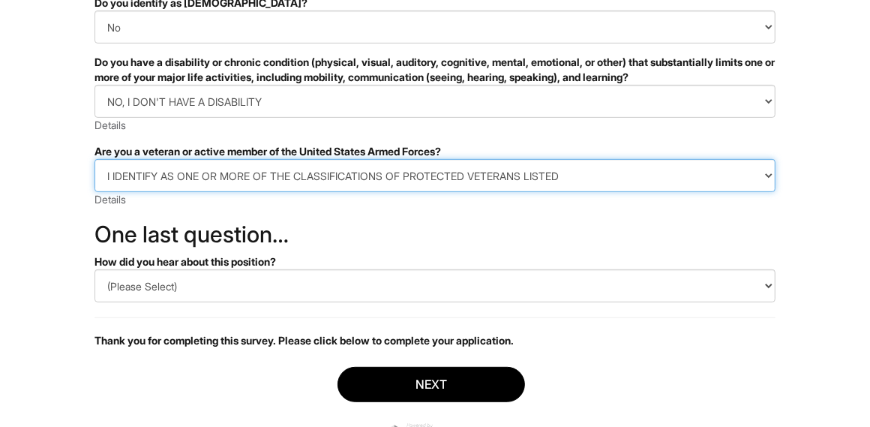
scroll to position [375, 0]
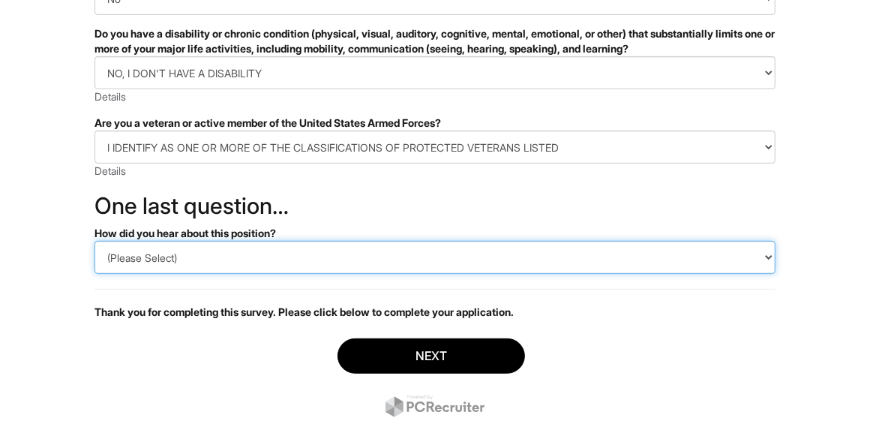
click at [205, 257] on select "(Please Select) CareerBuilder Indeed LinkedIn Monster Referral Other" at bounding box center [435, 257] width 681 height 33
select select "Indeed"
click at [95, 241] on select "(Please Select) CareerBuilder Indeed LinkedIn Monster Referral Other" at bounding box center [435, 257] width 681 height 33
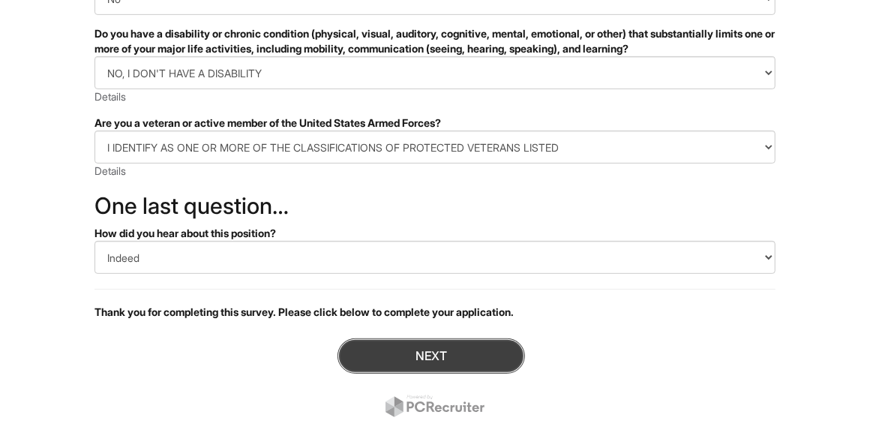
click at [419, 356] on button "Next" at bounding box center [432, 355] width 188 height 35
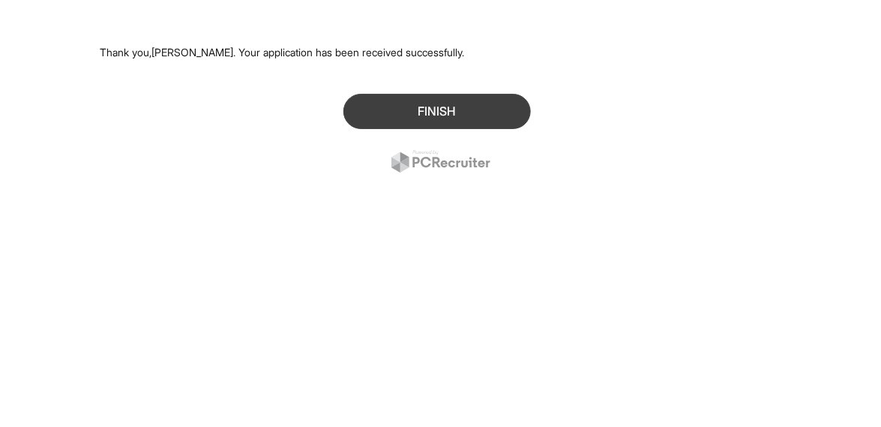
drag, startPoint x: 445, startPoint y: 148, endPoint x: 435, endPoint y: 125, distance: 24.5
click at [444, 147] on div "Finish" at bounding box center [441, 135] width 681 height 105
click at [434, 116] on button "Finish" at bounding box center [438, 111] width 188 height 35
